Goal: Information Seeking & Learning: Learn about a topic

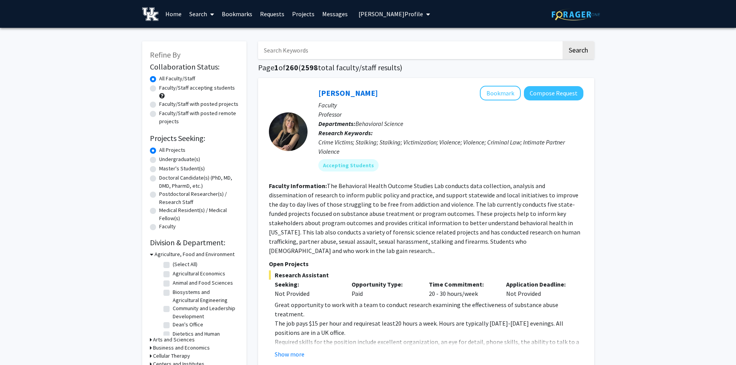
click at [377, 15] on span "[PERSON_NAME] Profile" at bounding box center [390, 14] width 64 height 8
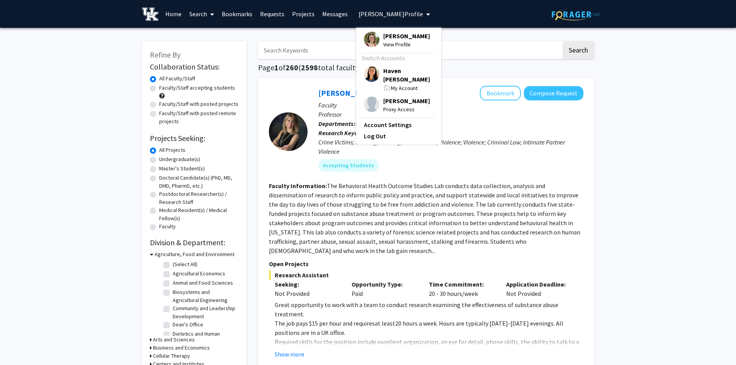
click at [392, 69] on span "Haven [PERSON_NAME]" at bounding box center [408, 74] width 50 height 17
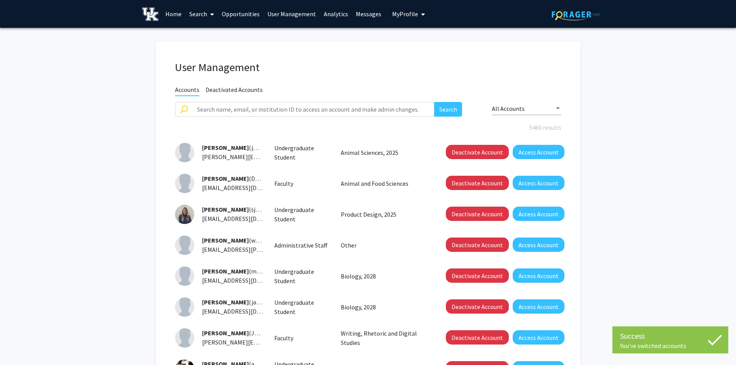
click at [286, 14] on link "User Management" at bounding box center [291, 13] width 56 height 27
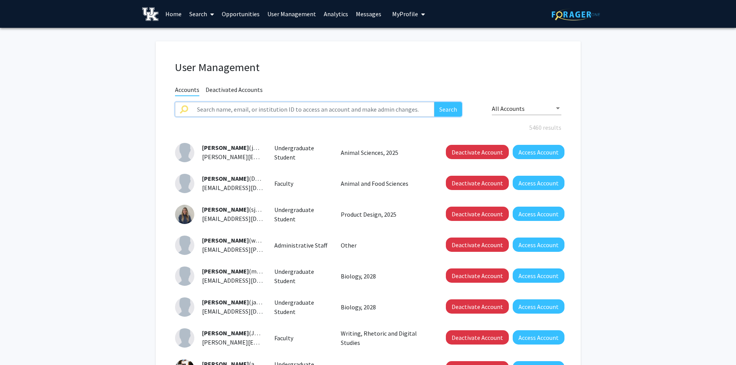
click at [259, 109] on input "text" at bounding box center [313, 109] width 242 height 15
type input "[PERSON_NAME]"
click at [434, 102] on button "Search" at bounding box center [448, 109] width 28 height 15
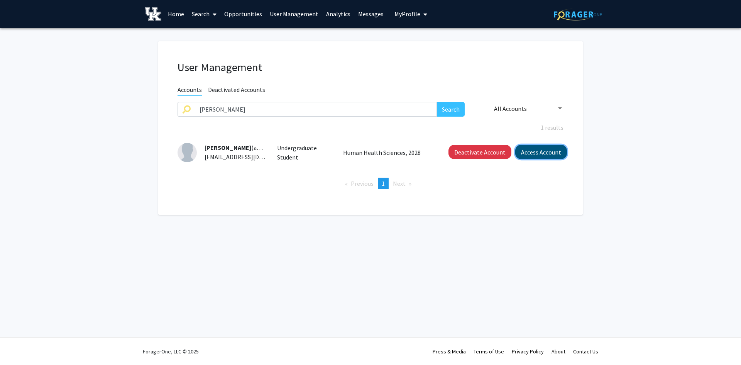
click at [548, 154] on button "Access Account" at bounding box center [542, 152] width 52 height 14
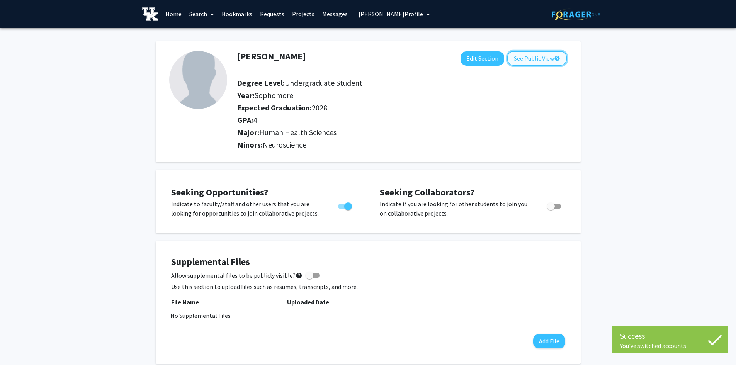
click at [529, 53] on button "See Public View help" at bounding box center [536, 58] width 59 height 15
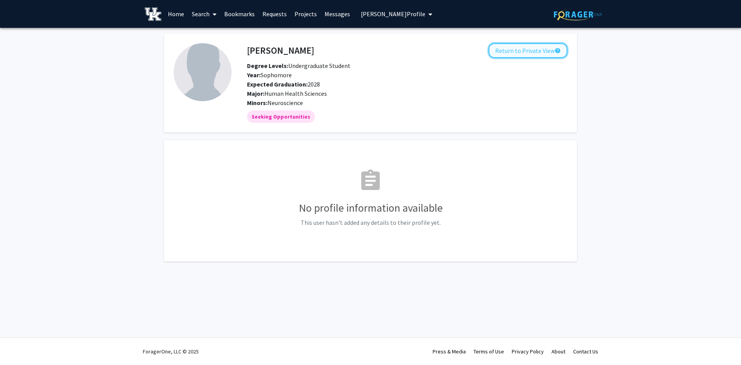
click at [517, 52] on button "Return to Private View help" at bounding box center [528, 50] width 79 height 15
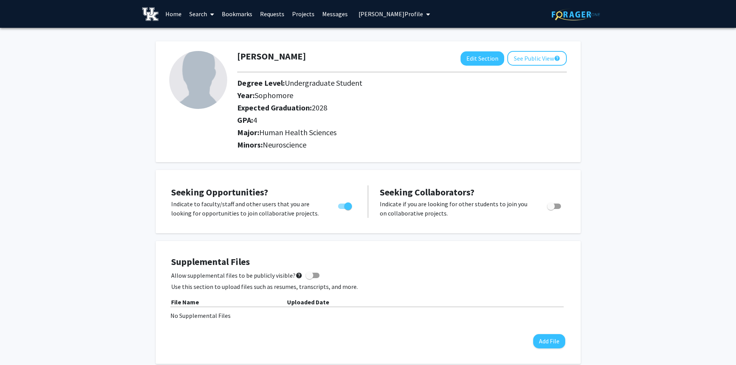
click at [205, 11] on link "Search" at bounding box center [201, 13] width 32 height 27
click at [200, 51] on span "Students" at bounding box center [208, 50] width 47 height 15
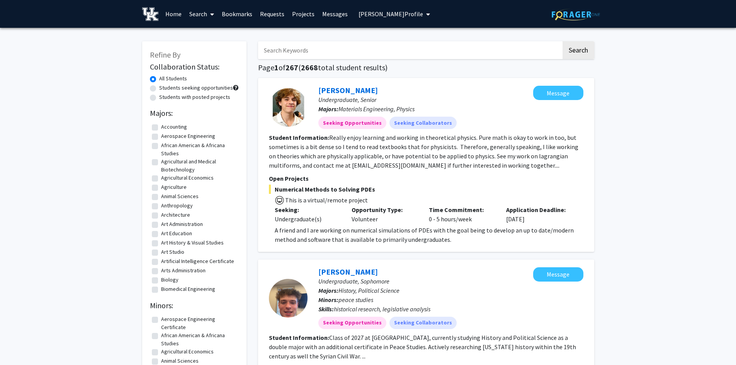
click at [362, 53] on input "Search Keywords" at bounding box center [409, 50] width 303 height 18
type input "[PERSON_NAME]"
click at [569, 51] on button "Search" at bounding box center [578, 50] width 32 height 18
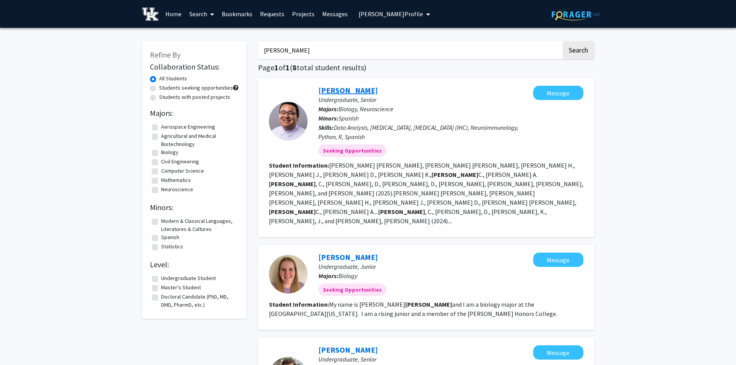
click at [348, 87] on link "[PERSON_NAME]" at bounding box center [347, 90] width 59 height 10
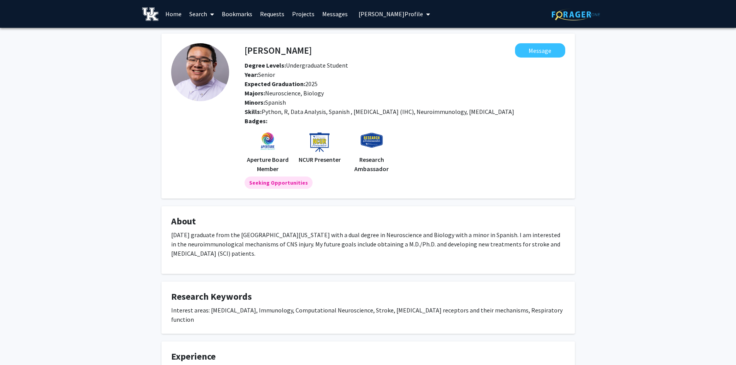
drag, startPoint x: 224, startPoint y: 255, endPoint x: 167, endPoint y: 229, distance: 62.7
click at [166, 231] on fg-card "About [DATE] graduate from the [GEOGRAPHIC_DATA][US_STATE] with a dual degree i…" at bounding box center [367, 240] width 413 height 68
drag, startPoint x: 344, startPoint y: 247, endPoint x: 307, endPoint y: 177, distance: 79.3
click at [344, 247] on span "[DATE] graduate from the [GEOGRAPHIC_DATA][US_STATE] with a dual degree in Neur…" at bounding box center [365, 244] width 389 height 26
click at [363, 13] on span "[PERSON_NAME] Profile" at bounding box center [390, 14] width 64 height 8
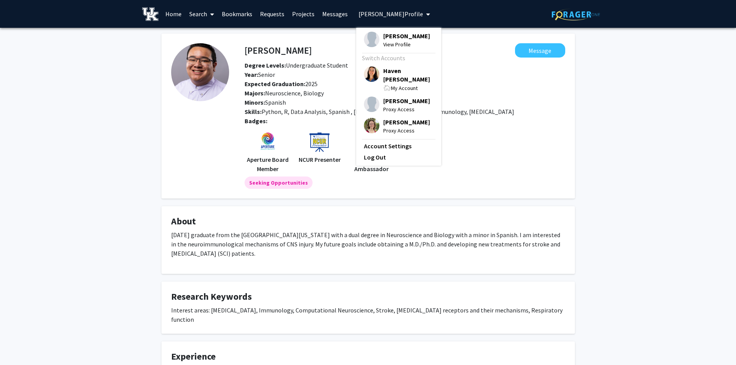
click at [406, 38] on span "[PERSON_NAME]" at bounding box center [406, 36] width 47 height 8
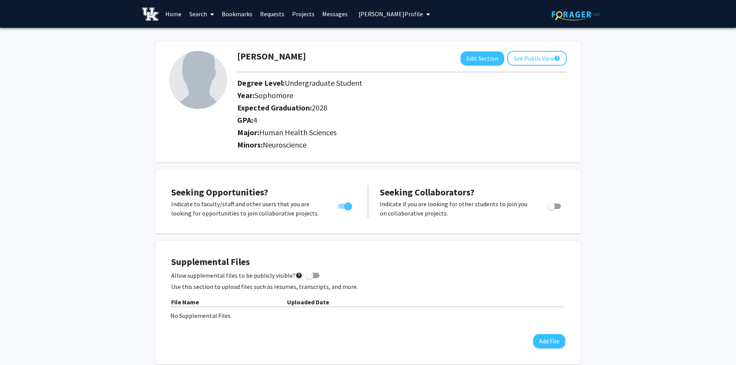
click at [207, 12] on link "Search" at bounding box center [201, 13] width 32 height 27
click at [202, 33] on span "Faculty/Staff" at bounding box center [213, 35] width 57 height 15
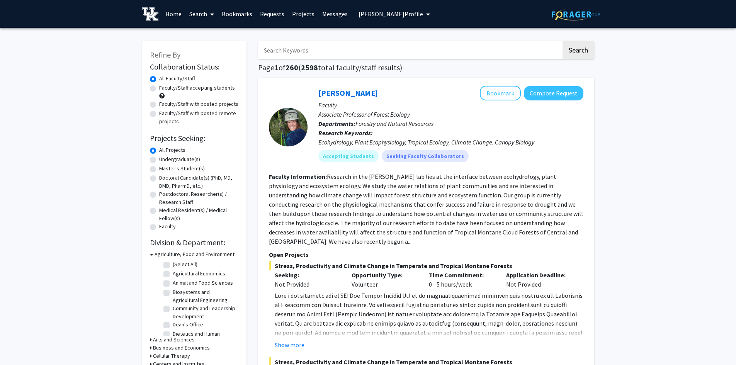
drag, startPoint x: 153, startPoint y: 90, endPoint x: 358, endPoint y: 202, distance: 234.0
click at [159, 90] on label "Faculty/Staff accepting students" at bounding box center [197, 88] width 76 height 8
click at [159, 89] on input "Faculty/Staff accepting students" at bounding box center [161, 86] width 5 height 5
radio input "true"
click at [159, 79] on label "All Faculty/Staff" at bounding box center [177, 79] width 36 height 8
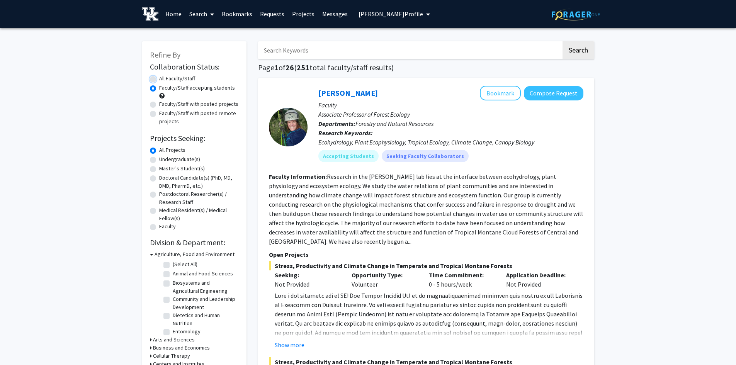
click at [159, 79] on input "All Faculty/Staff" at bounding box center [161, 77] width 5 height 5
radio input "true"
drag, startPoint x: 320, startPoint y: 68, endPoint x: 303, endPoint y: 70, distance: 17.4
click at [303, 70] on h1 "Page 1 of 260 ( 2598 total faculty/staff results)" at bounding box center [426, 67] width 336 height 9
click at [159, 88] on label "Faculty/Staff accepting students" at bounding box center [197, 88] width 76 height 8
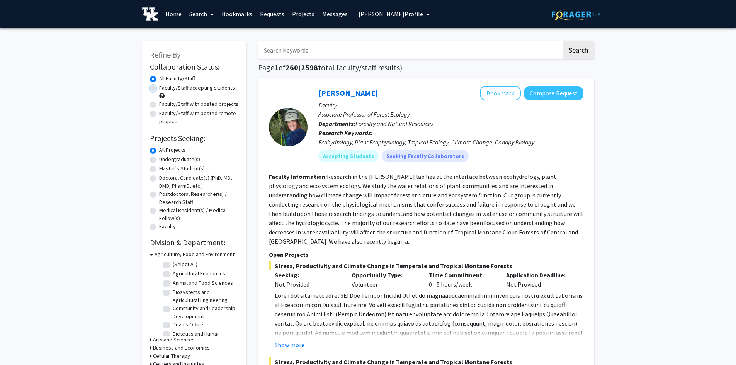
click at [159, 88] on input "Faculty/Staff accepting students" at bounding box center [161, 86] width 5 height 5
radio input "true"
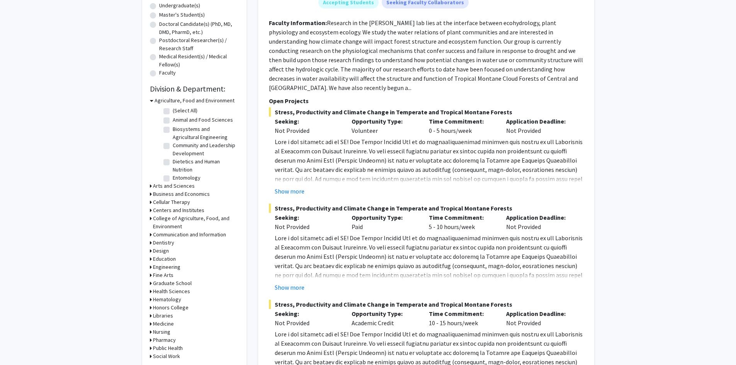
scroll to position [154, 0]
click at [156, 183] on h3 "Arts and Sciences" at bounding box center [174, 185] width 42 height 8
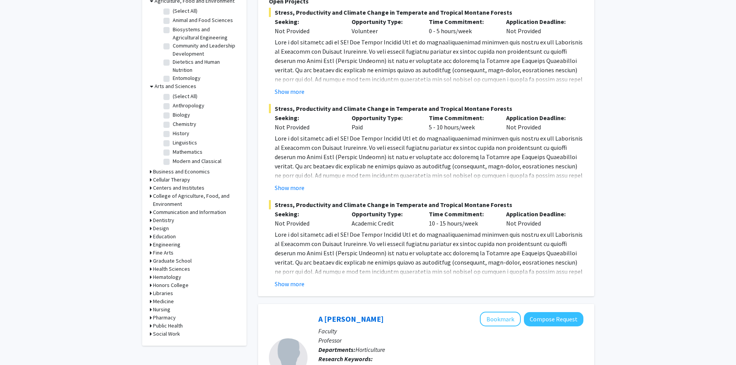
scroll to position [309, 0]
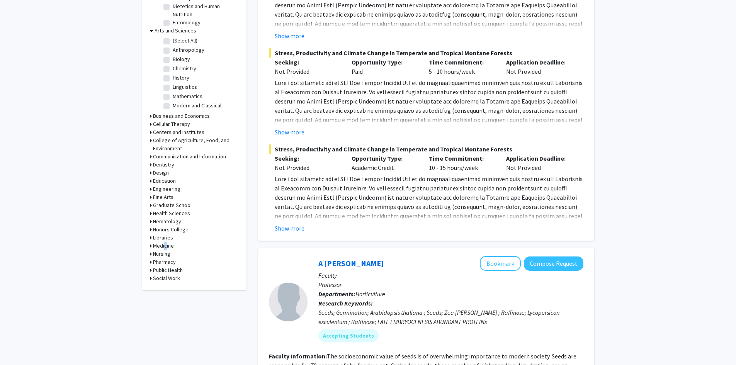
click at [164, 247] on h3 "Medicine" at bounding box center [163, 246] width 21 height 8
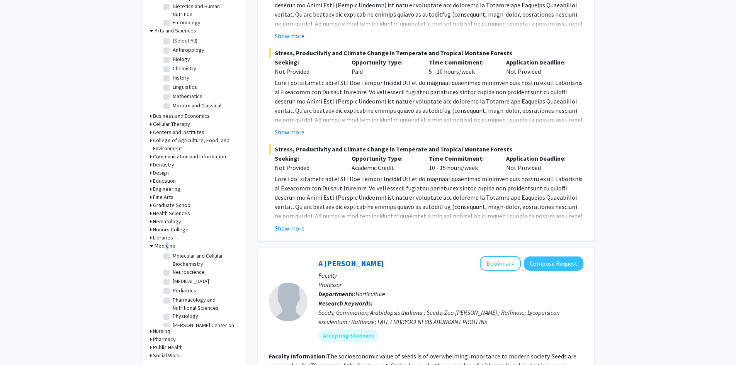
scroll to position [77, 0]
click at [173, 283] on label "[MEDICAL_DATA]" at bounding box center [191, 281] width 36 height 8
click at [173, 282] on input "[MEDICAL_DATA]" at bounding box center [175, 279] width 5 height 5
checkbox input "true"
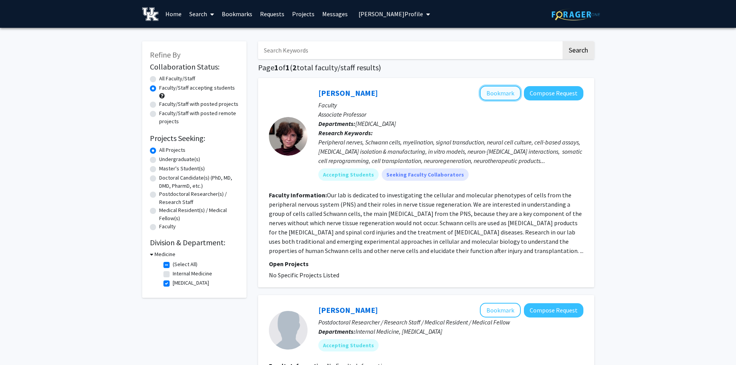
click at [502, 96] on button "Bookmark" at bounding box center [500, 93] width 41 height 15
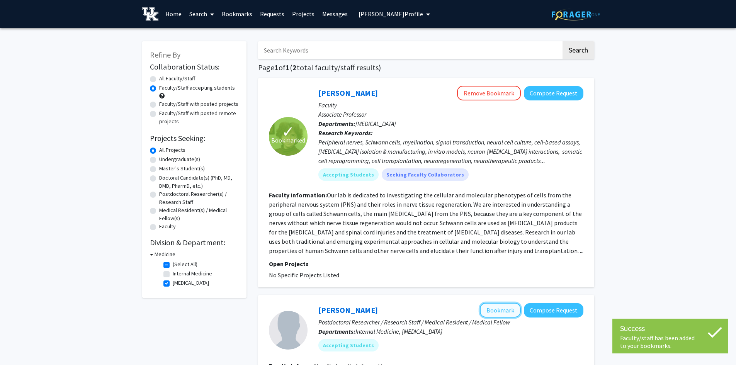
click at [500, 312] on button "Bookmark" at bounding box center [500, 310] width 41 height 15
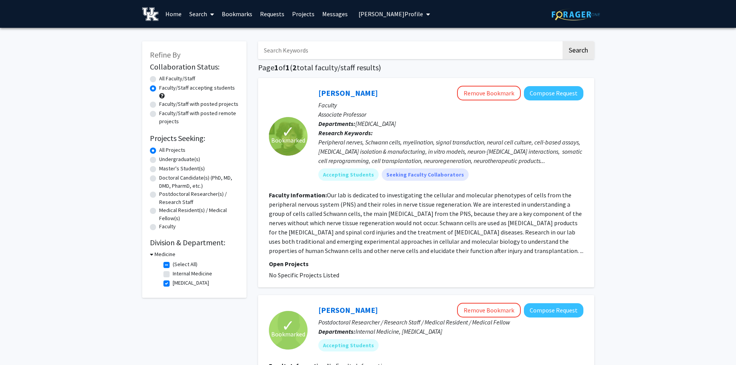
click at [287, 50] on input "Search Keywords" at bounding box center [409, 50] width 303 height 18
type input "h"
type input "disparities"
click at [562, 41] on button "Search" at bounding box center [578, 50] width 32 height 18
radio input "true"
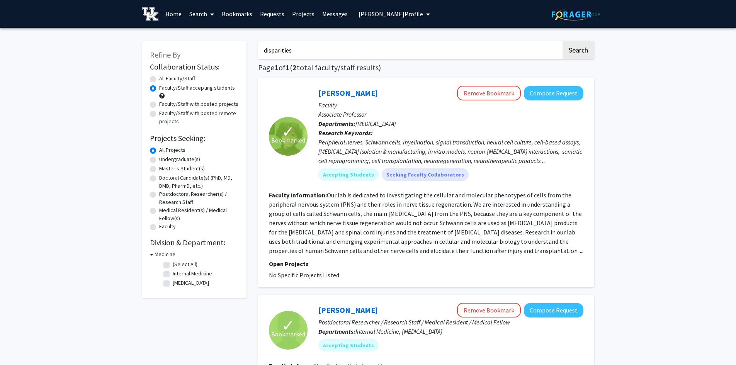
checkbox input "false"
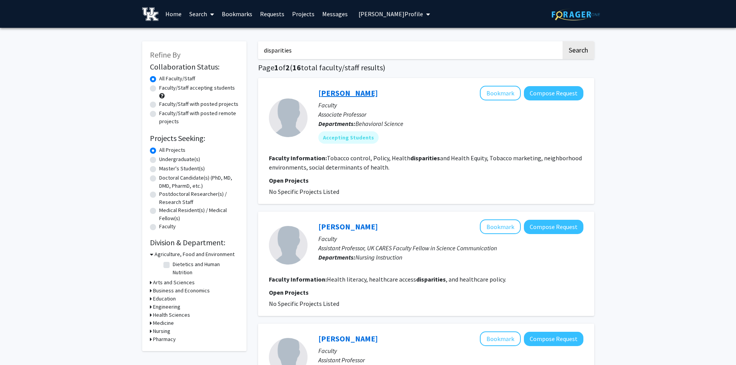
click at [359, 95] on link "[PERSON_NAME]" at bounding box center [347, 93] width 59 height 10
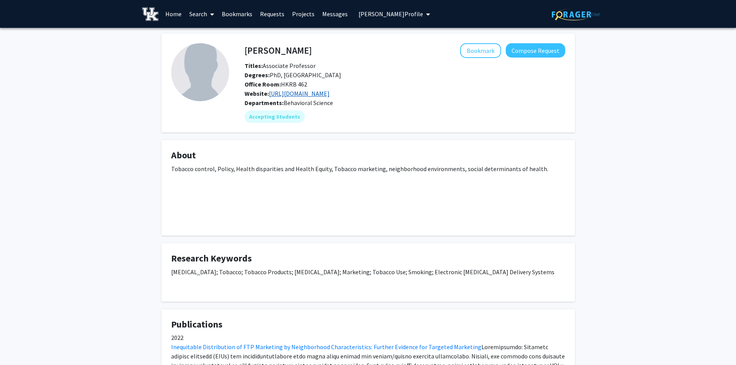
click at [301, 94] on link "[URL][DOMAIN_NAME]" at bounding box center [299, 94] width 61 height 8
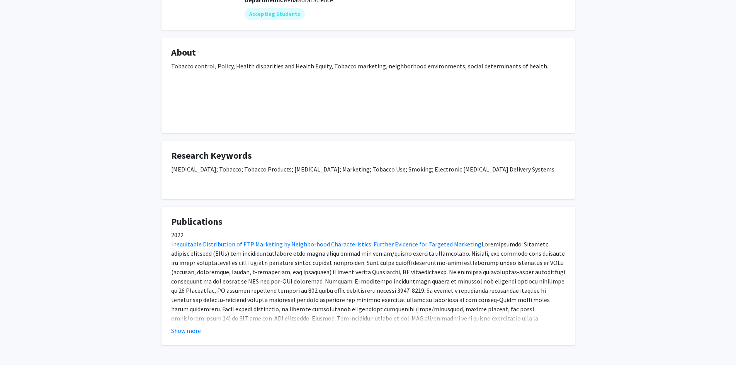
scroll to position [116, 0]
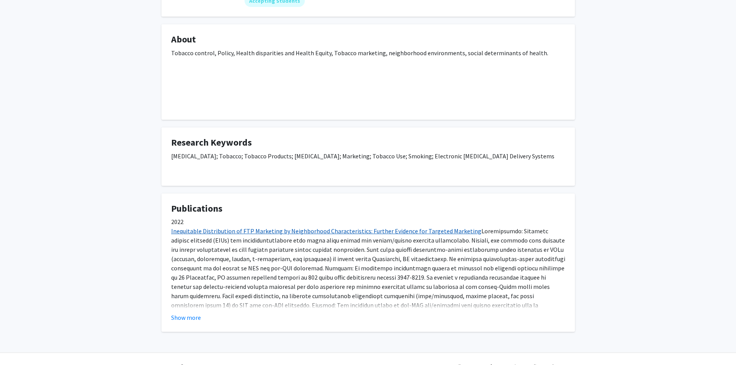
click at [290, 230] on link "Inequitable Distribution of FTP Marketing by Neighborhood Characteristics: Furt…" at bounding box center [326, 231] width 310 height 8
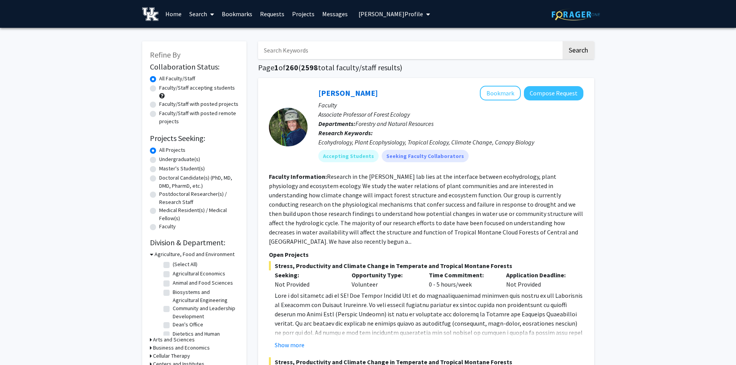
click at [292, 52] on input "Search Keywords" at bounding box center [409, 50] width 303 height 18
type input "neuro"
click at [562, 41] on button "Search" at bounding box center [578, 50] width 32 height 18
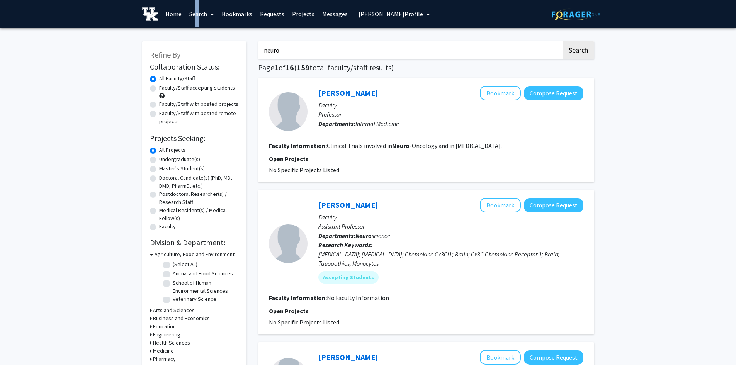
click at [195, 12] on link "Search" at bounding box center [201, 13] width 32 height 27
drag, startPoint x: 208, startPoint y: 34, endPoint x: 198, endPoint y: 35, distance: 9.7
click at [208, 35] on span "Faculty/Staff" at bounding box center [213, 35] width 57 height 15
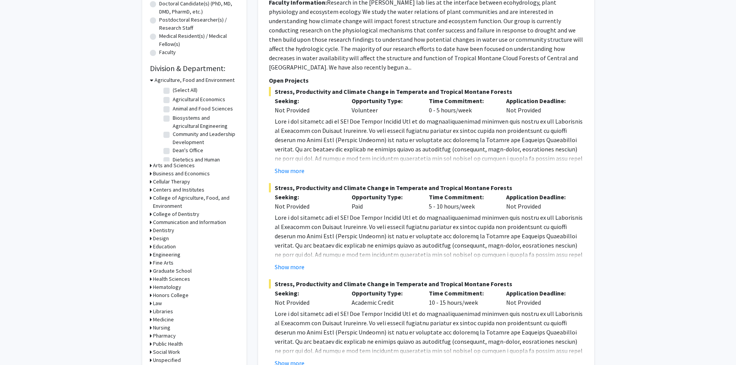
scroll to position [193, 0]
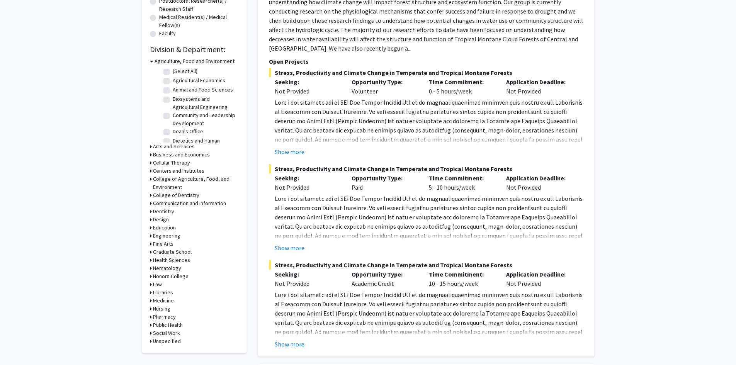
click at [165, 260] on h3 "Health Sciences" at bounding box center [171, 260] width 37 height 8
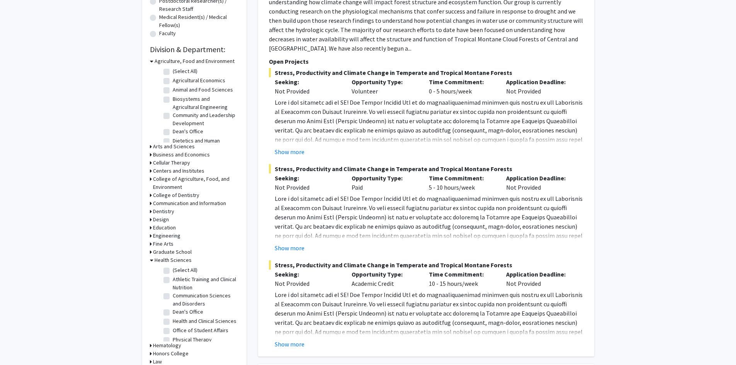
scroll to position [232, 0]
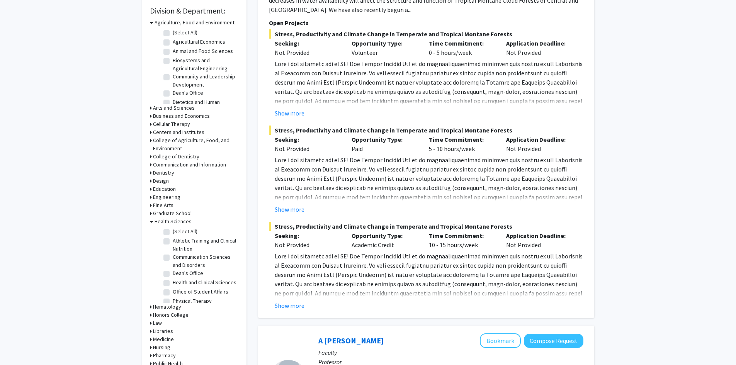
click at [173, 258] on label "Communication Sciences and Disorders" at bounding box center [205, 261] width 64 height 16
click at [173, 258] on input "Communication Sciences and Disorders" at bounding box center [175, 255] width 5 height 5
checkbox input "true"
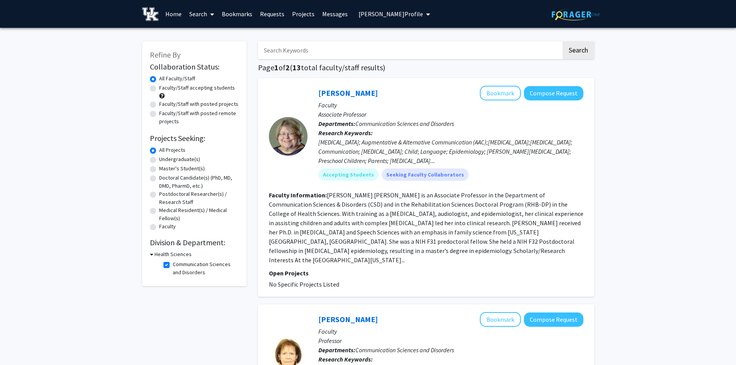
click at [173, 266] on label "Communication Sciences and Disorders" at bounding box center [205, 268] width 64 height 16
click at [173, 265] on input "Communication Sciences and Disorders" at bounding box center [175, 262] width 5 height 5
checkbox input "false"
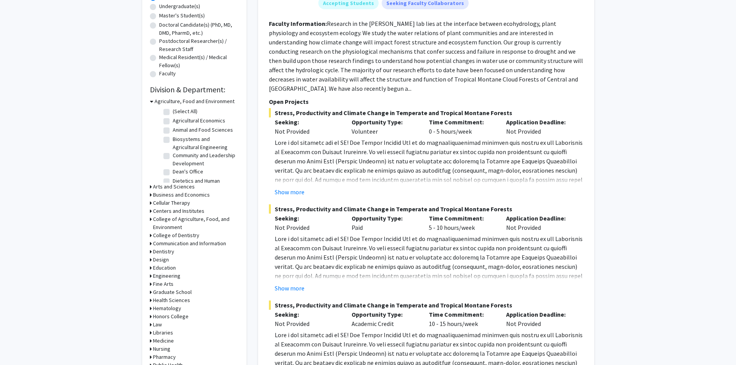
scroll to position [232, 0]
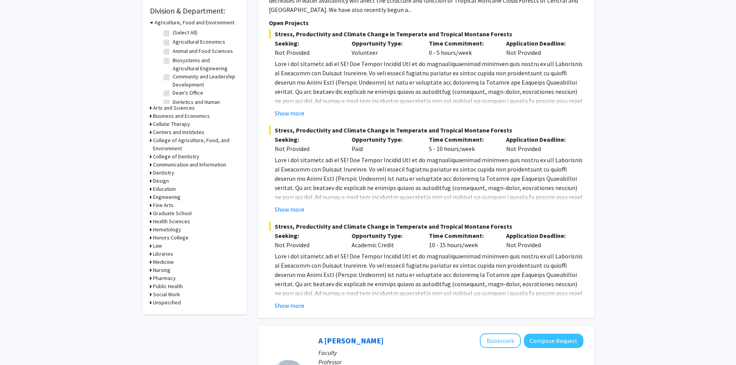
click at [169, 221] on h3 "Health Sciences" at bounding box center [171, 221] width 37 height 8
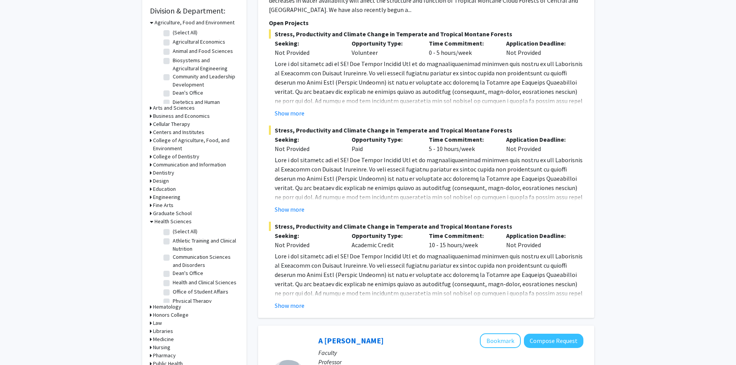
click at [173, 232] on label "(Select All)" at bounding box center [185, 231] width 25 height 8
click at [173, 232] on input "(Select All)" at bounding box center [175, 229] width 5 height 5
checkbox input "true"
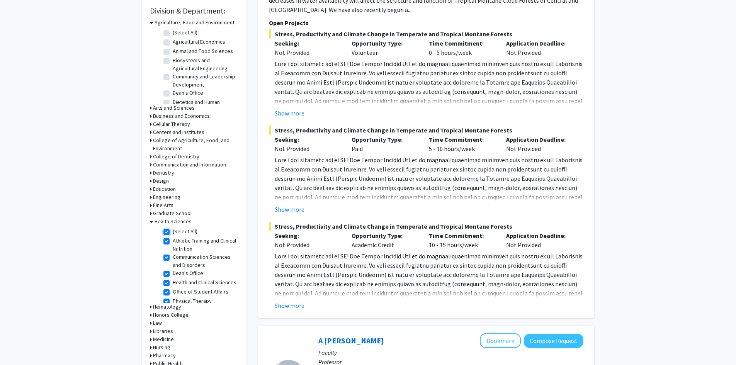
checkbox input "true"
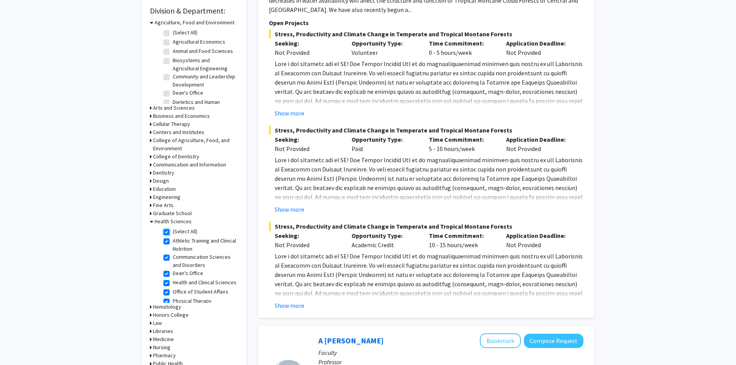
checkbox input "true"
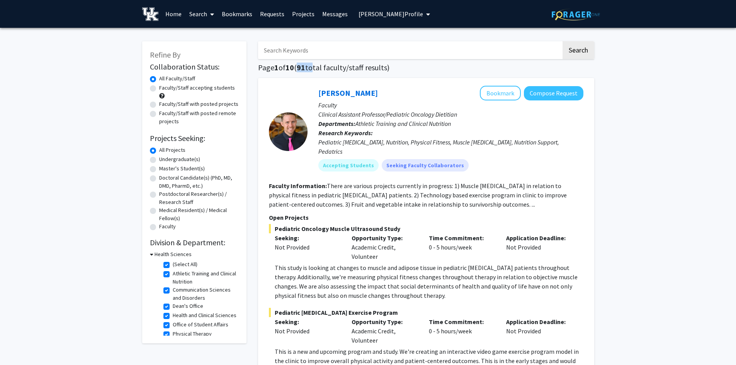
drag, startPoint x: 312, startPoint y: 69, endPoint x: 298, endPoint y: 69, distance: 13.5
click at [298, 69] on h1 "Page 1 of 10 ( 91 total faculty/staff results)" at bounding box center [426, 67] width 336 height 9
click at [159, 88] on label "Faculty/Staff accepting students" at bounding box center [197, 88] width 76 height 8
click at [159, 88] on input "Faculty/Staff accepting students" at bounding box center [161, 86] width 5 height 5
radio input "true"
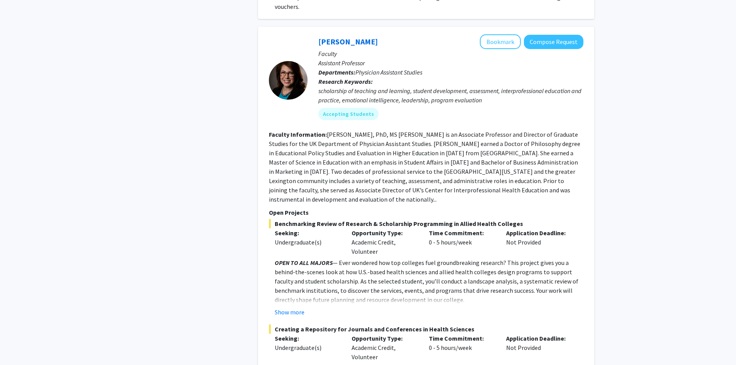
scroll to position [502, 0]
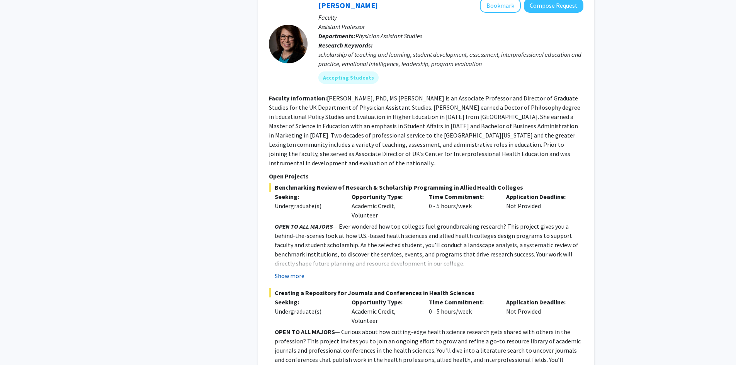
click at [300, 271] on button "Show more" at bounding box center [290, 275] width 30 height 9
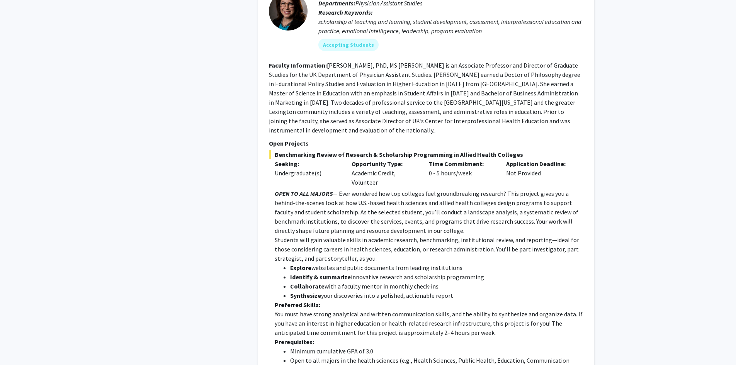
scroll to position [579, 0]
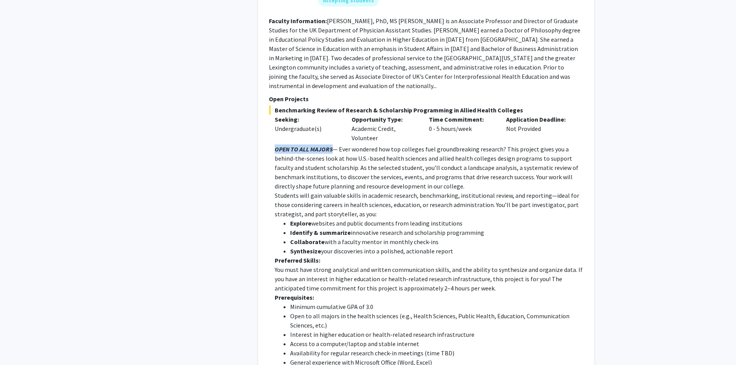
drag, startPoint x: 271, startPoint y: 122, endPoint x: 332, endPoint y: 120, distance: 60.7
click at [332, 144] on fg-read-more "OPEN TO ALL MAJORS — Ever wondered how top colleges fuel groundbreaking researc…" at bounding box center [426, 294] width 314 height 300
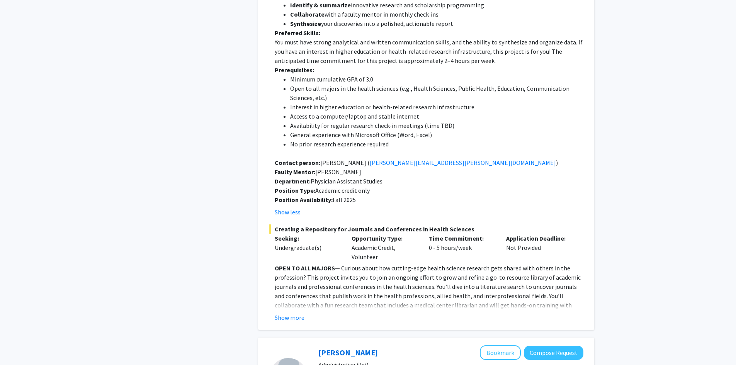
scroll to position [811, 0]
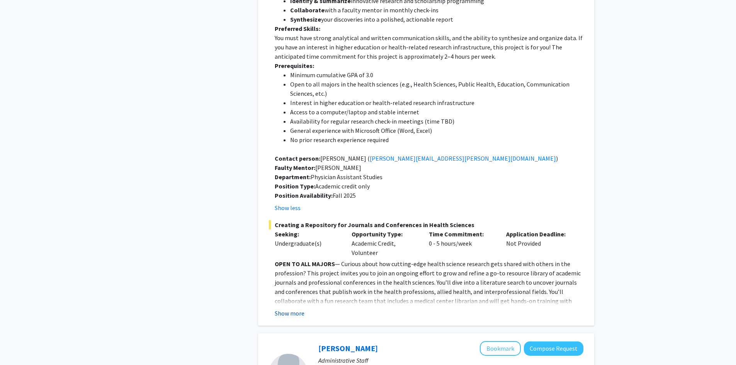
click at [301, 309] on button "Show more" at bounding box center [290, 313] width 30 height 9
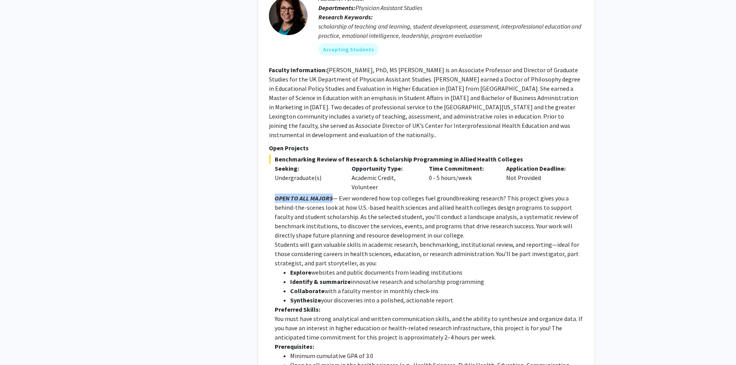
scroll to position [541, 0]
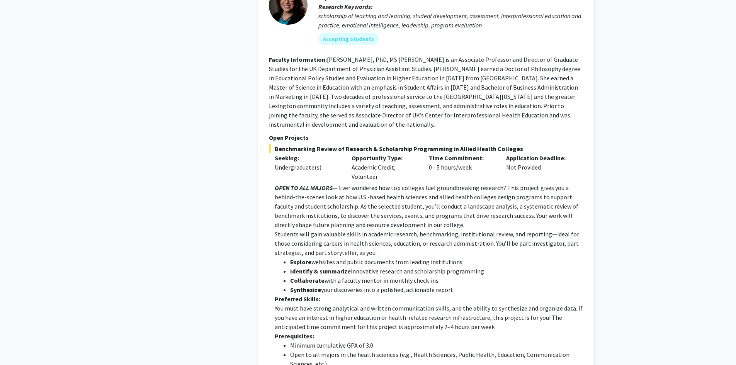
click at [473, 187] on p "OPEN TO ALL MAJORS — Ever wondered how top colleges fuel groundbreaking researc…" at bounding box center [429, 206] width 309 height 46
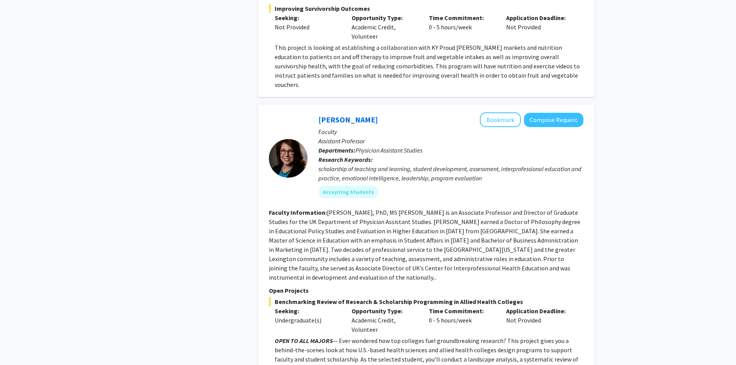
scroll to position [386, 0]
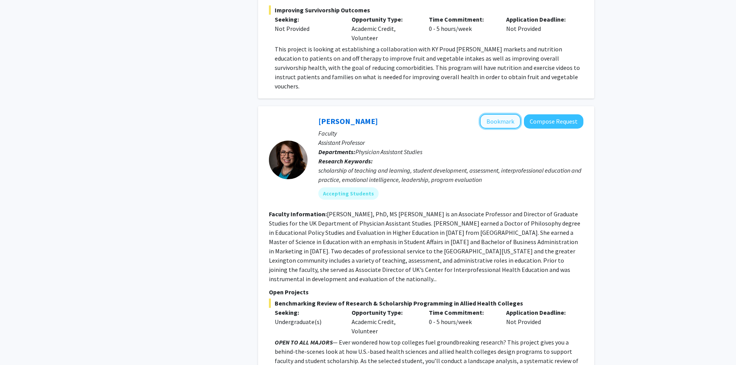
click at [493, 114] on button "Bookmark" at bounding box center [500, 121] width 41 height 15
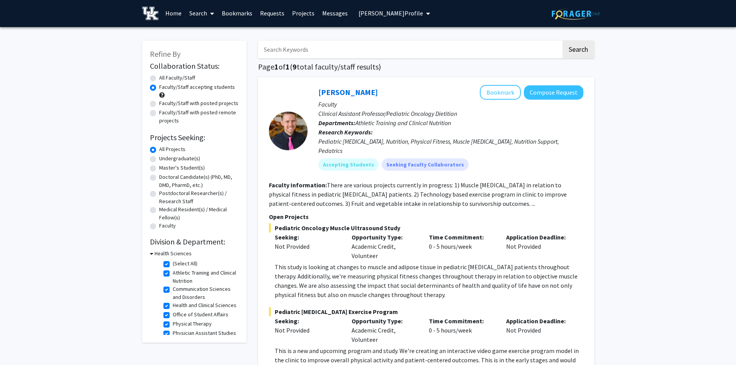
scroll to position [0, 0]
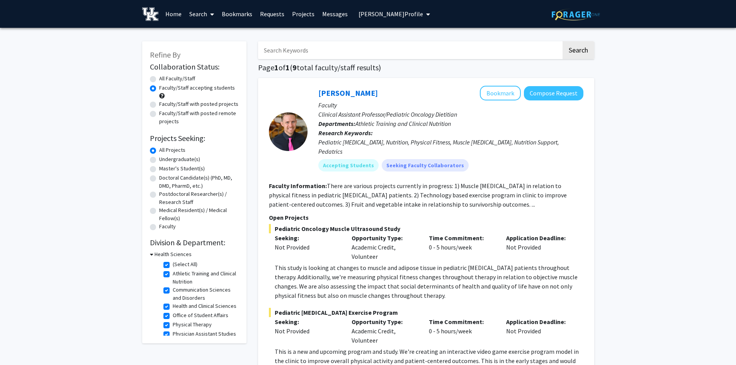
click at [201, 14] on link "Search" at bounding box center [201, 13] width 32 height 27
click at [205, 41] on span "Faculty/Staff" at bounding box center [213, 35] width 57 height 15
radio input "true"
checkbox input "false"
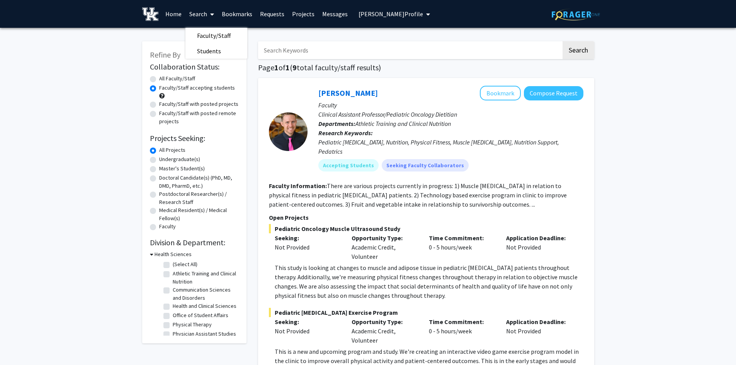
checkbox input "false"
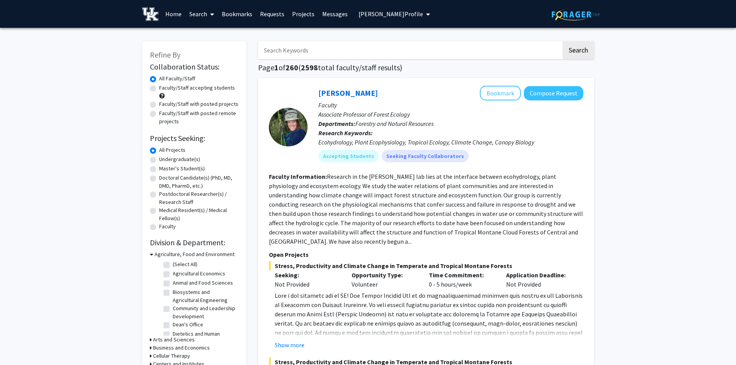
click at [293, 51] on input "Search Keywords" at bounding box center [409, 50] width 303 height 18
type input "determinants"
click at [562, 41] on button "Search" at bounding box center [578, 50] width 32 height 18
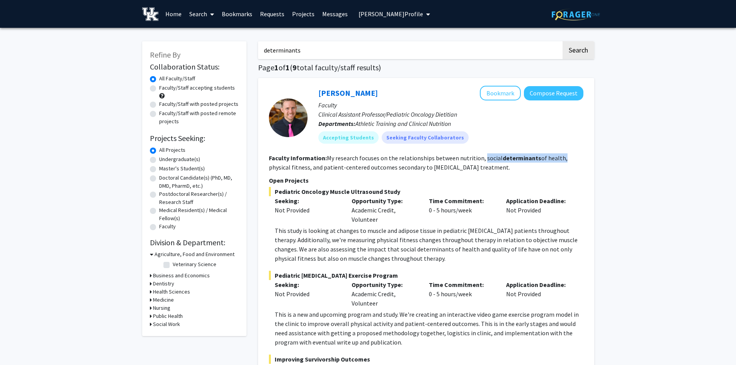
drag, startPoint x: 481, startPoint y: 158, endPoint x: 557, endPoint y: 157, distance: 76.5
click at [557, 157] on fg-read-more "My research focuses on the relationships between nutrition, social determinants…" at bounding box center [418, 162] width 299 height 17
click at [503, 97] on button "Bookmark" at bounding box center [500, 93] width 41 height 15
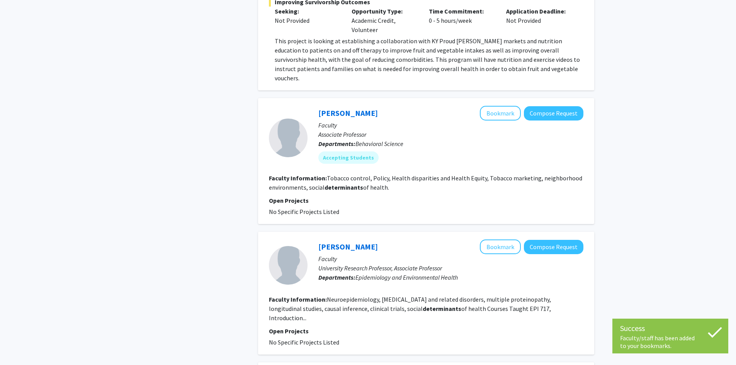
scroll to position [386, 0]
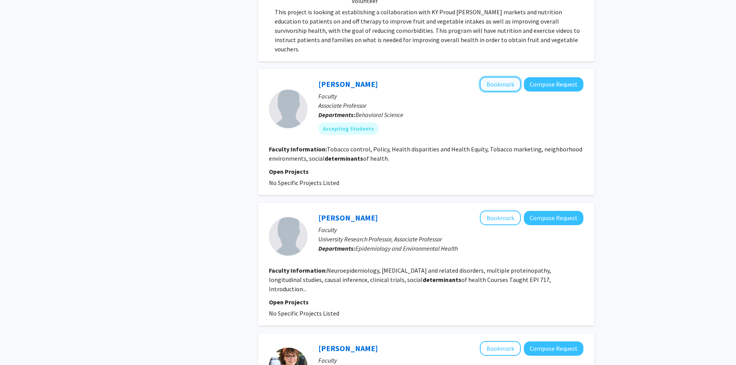
click at [490, 77] on button "Bookmark" at bounding box center [500, 84] width 41 height 15
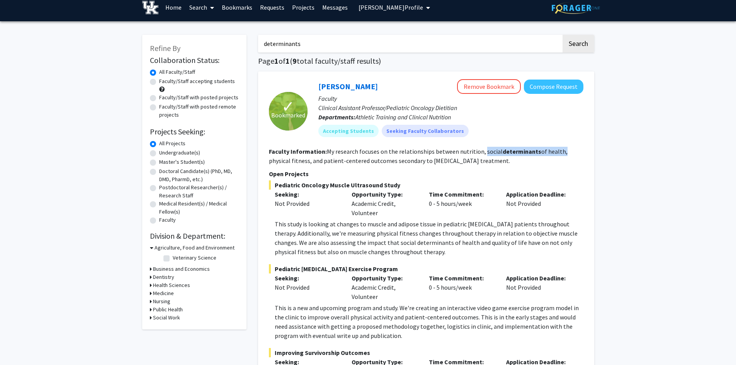
scroll to position [0, 0]
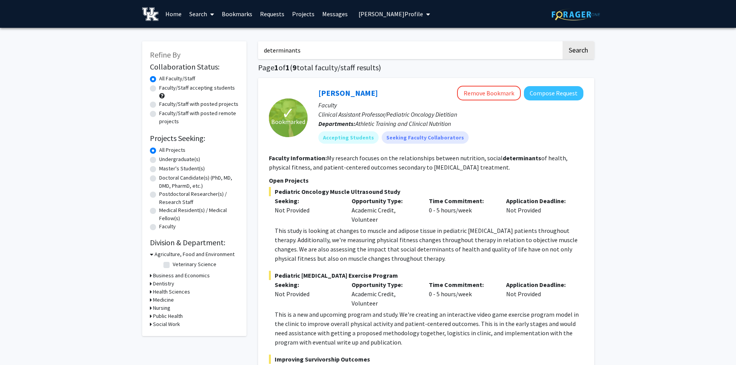
drag, startPoint x: 302, startPoint y: 54, endPoint x: 301, endPoint y: 50, distance: 4.2
click at [303, 53] on input "determinants" at bounding box center [409, 50] width 303 height 18
click at [208, 16] on span at bounding box center [210, 14] width 7 height 27
click at [210, 38] on span "Faculty/Staff" at bounding box center [213, 35] width 57 height 15
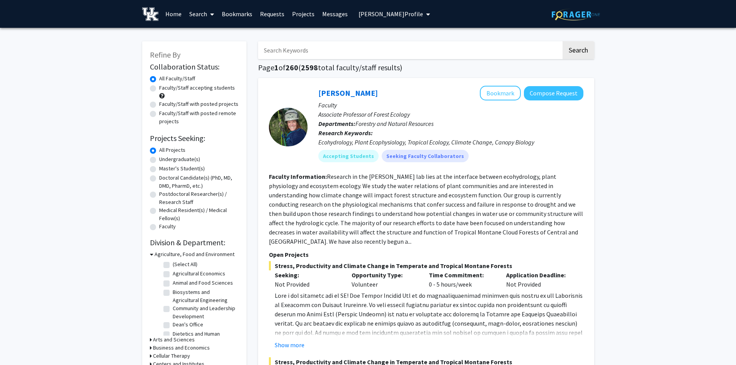
click at [317, 52] on input "Search Keywords" at bounding box center [409, 50] width 303 height 18
type input "natalie"
click at [562, 41] on button "Search" at bounding box center [578, 50] width 32 height 18
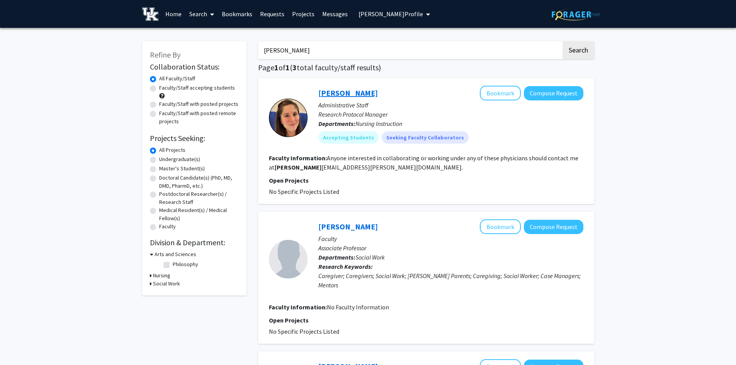
click at [341, 93] on link "Natalie Hawes" at bounding box center [347, 93] width 59 height 10
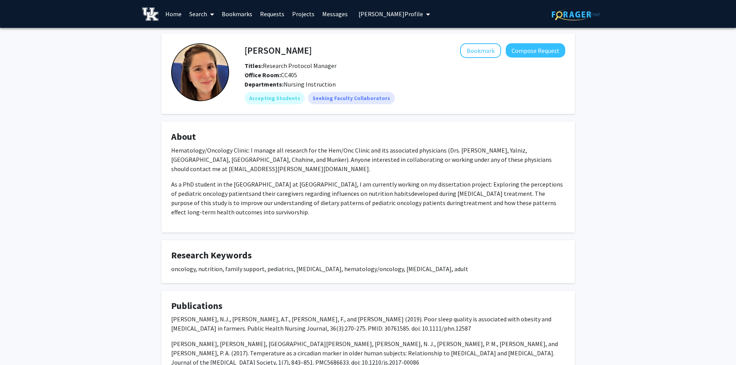
click at [231, 16] on link "Bookmarks" at bounding box center [237, 13] width 38 height 27
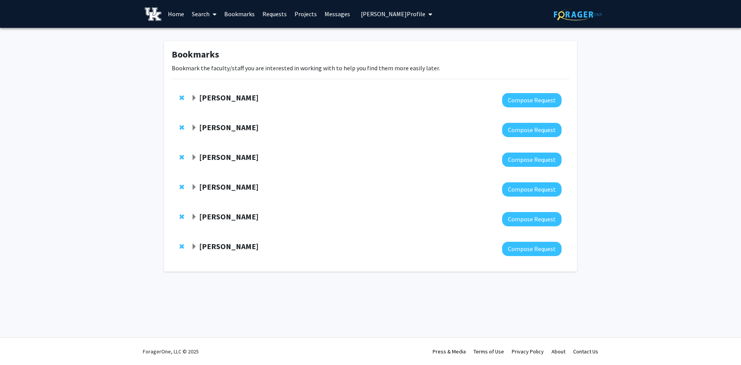
drag, startPoint x: 229, startPoint y: 97, endPoint x: 257, endPoint y: 103, distance: 29.2
click at [229, 99] on strong "Sarah D'Orazio" at bounding box center [228, 98] width 59 height 10
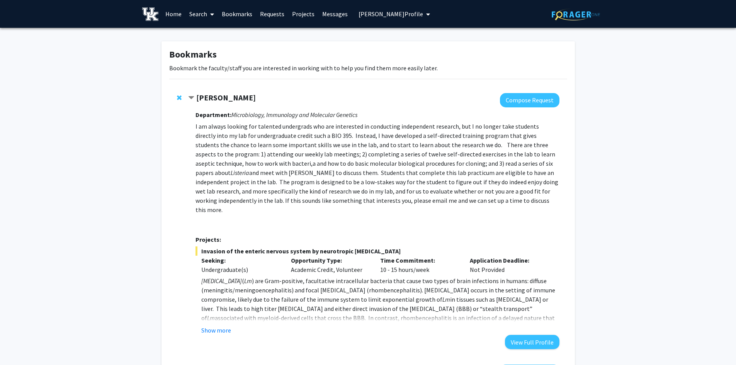
click at [223, 98] on strong "Sarah D'Orazio" at bounding box center [225, 98] width 59 height 10
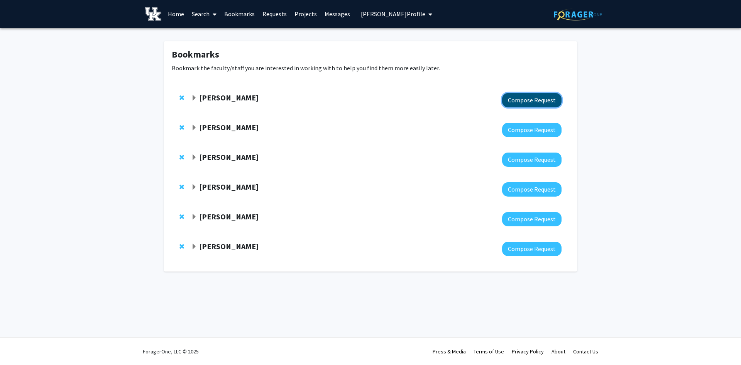
click at [543, 98] on button "Compose Request" at bounding box center [531, 100] width 59 height 14
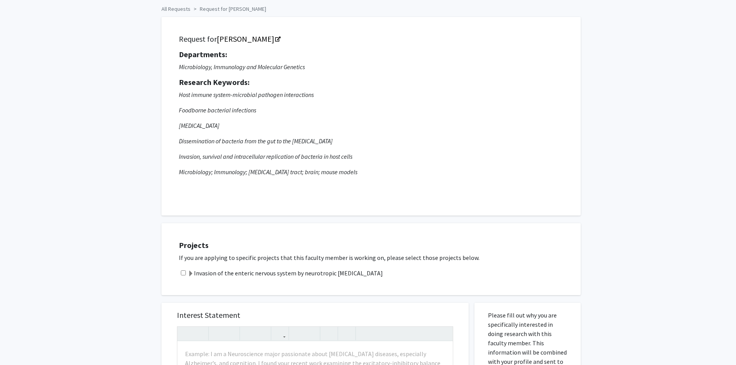
scroll to position [116, 0]
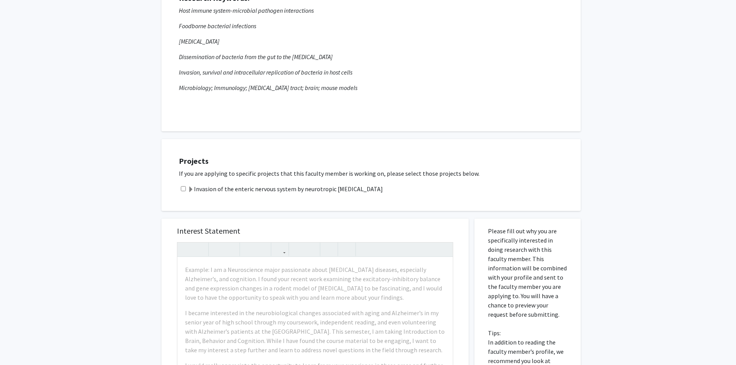
click at [184, 189] on input "checkbox" at bounding box center [183, 188] width 5 height 5
click at [190, 189] on span at bounding box center [191, 190] width 6 height 6
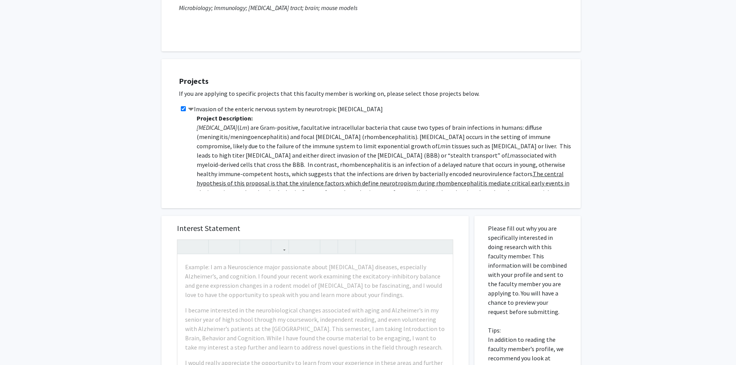
scroll to position [154, 0]
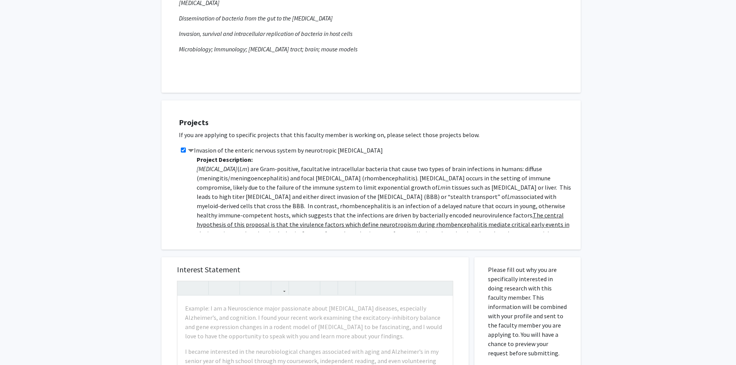
click at [183, 150] on input "checkbox" at bounding box center [183, 150] width 5 height 5
checkbox input "false"
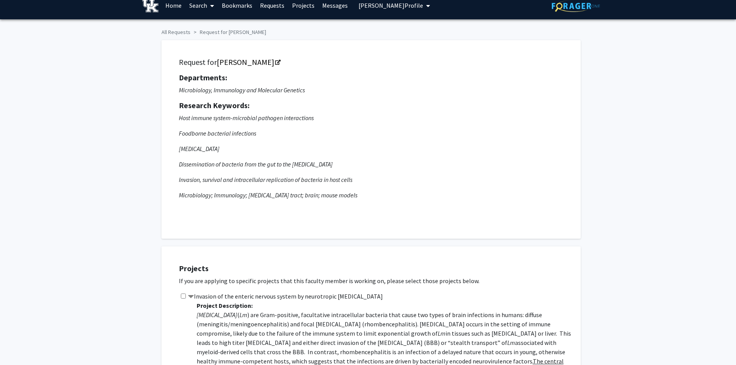
scroll to position [4, 0]
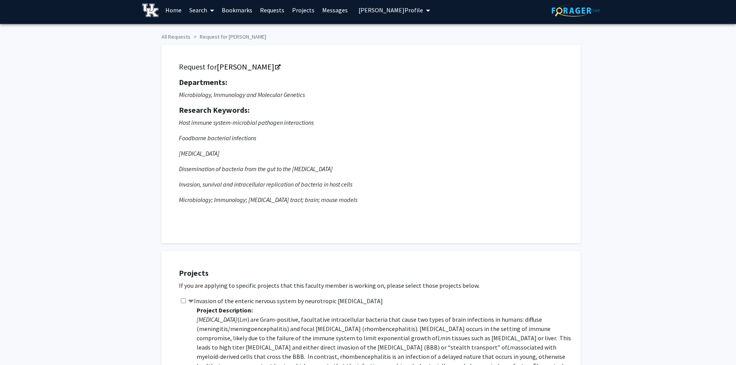
click at [242, 11] on link "Bookmarks" at bounding box center [237, 10] width 38 height 27
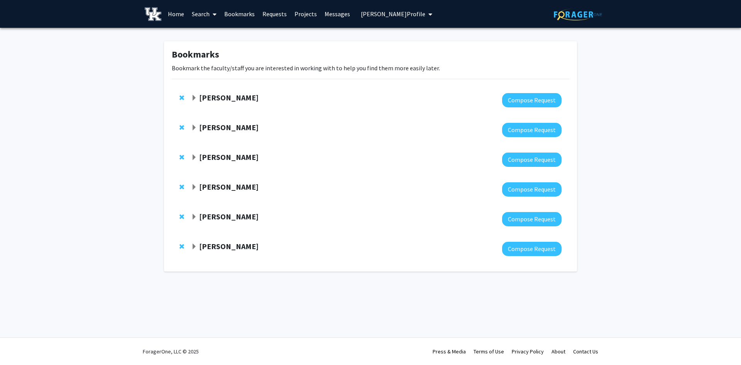
click at [203, 17] on link "Search" at bounding box center [204, 13] width 32 height 27
click at [206, 34] on span "Faculty/Staff" at bounding box center [216, 35] width 57 height 15
